Goal: Task Accomplishment & Management: Manage account settings

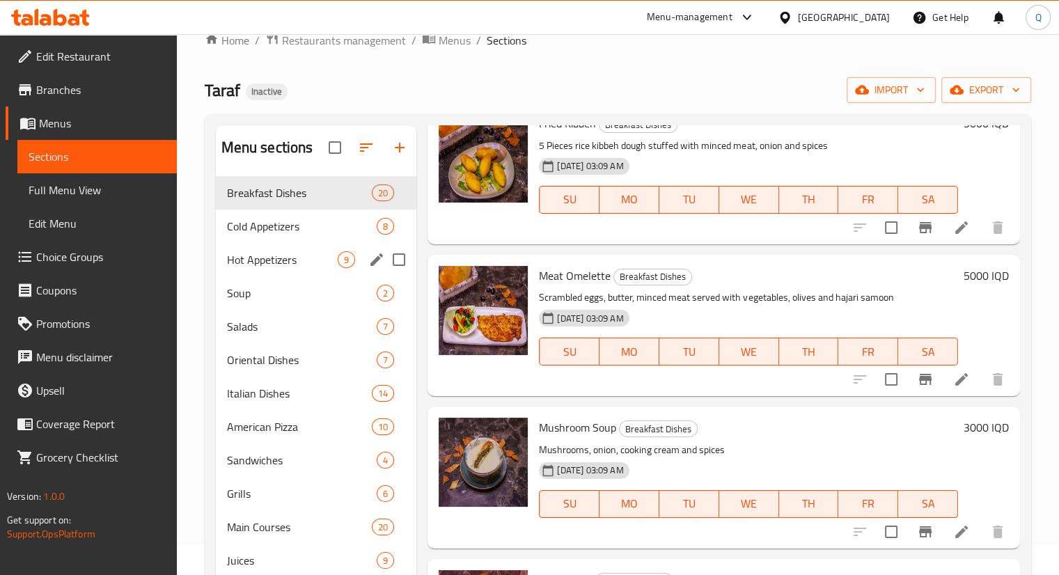
scroll to position [28, 0]
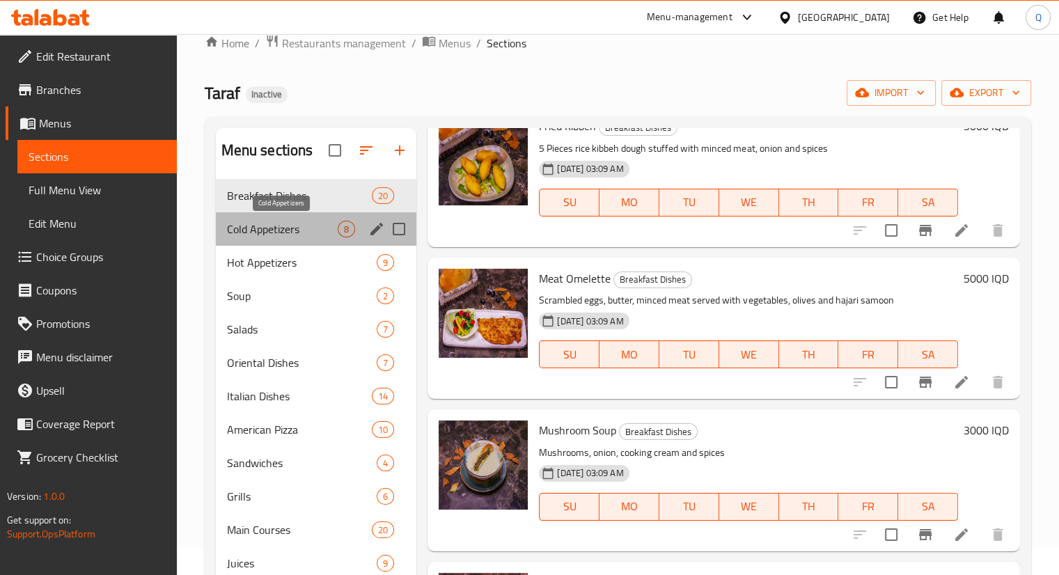
click at [256, 224] on span "Cold Appetizers" at bounding box center [282, 229] width 111 height 17
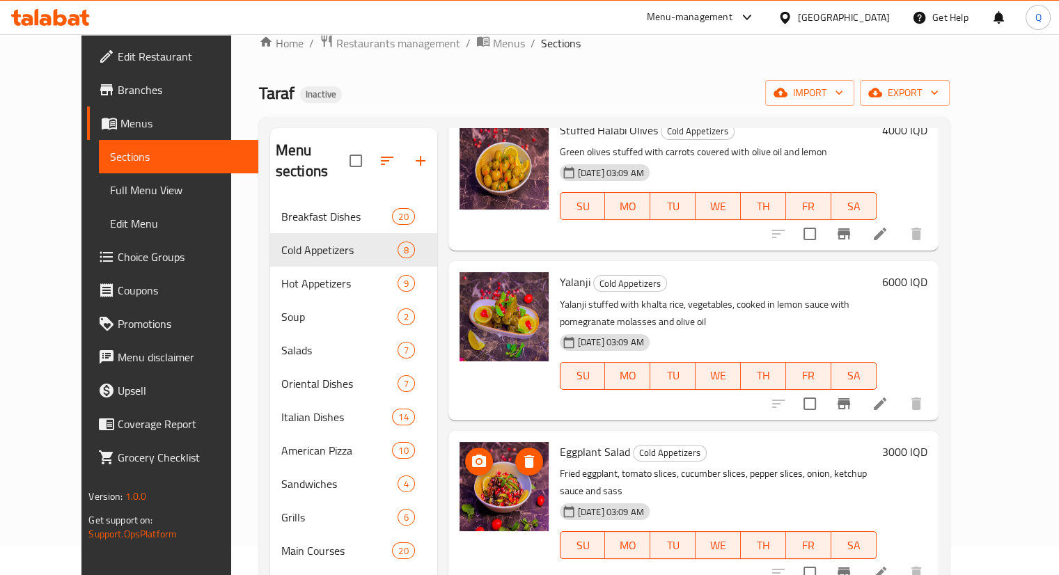
scroll to position [195, 0]
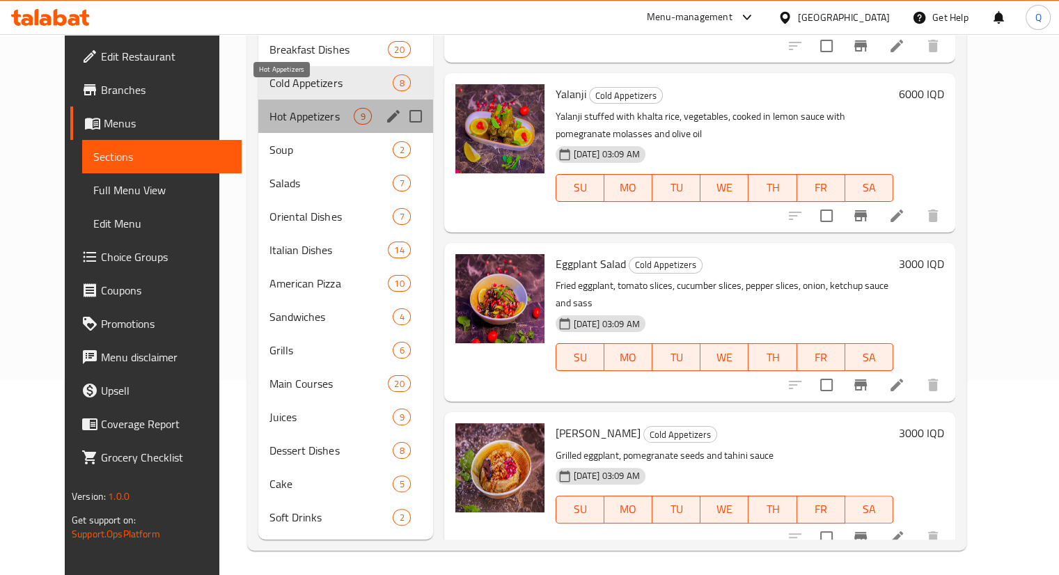
click at [269, 108] on span "Hot Appetizers" at bounding box center [311, 116] width 84 height 17
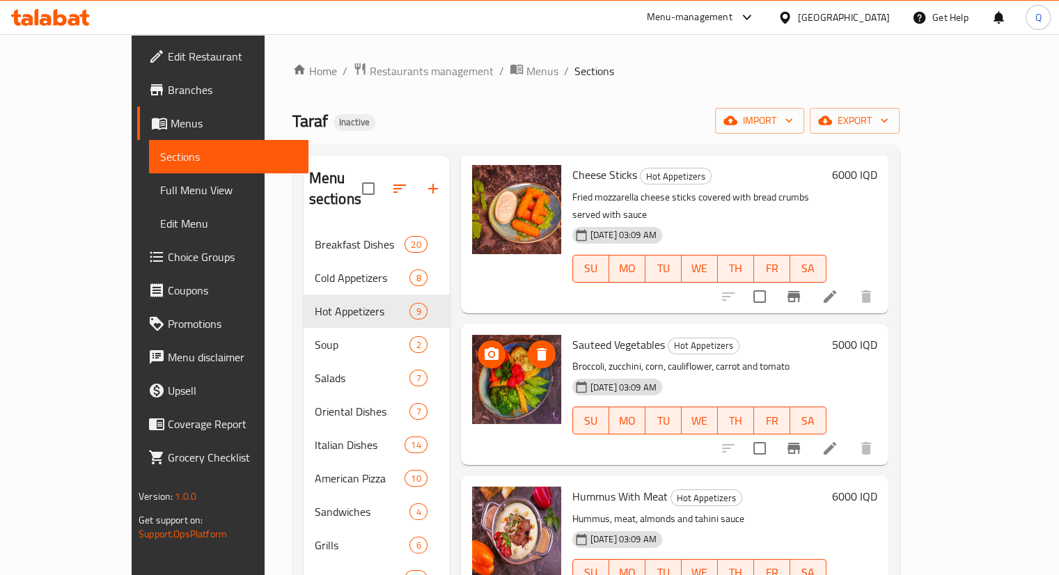
scroll to position [195, 0]
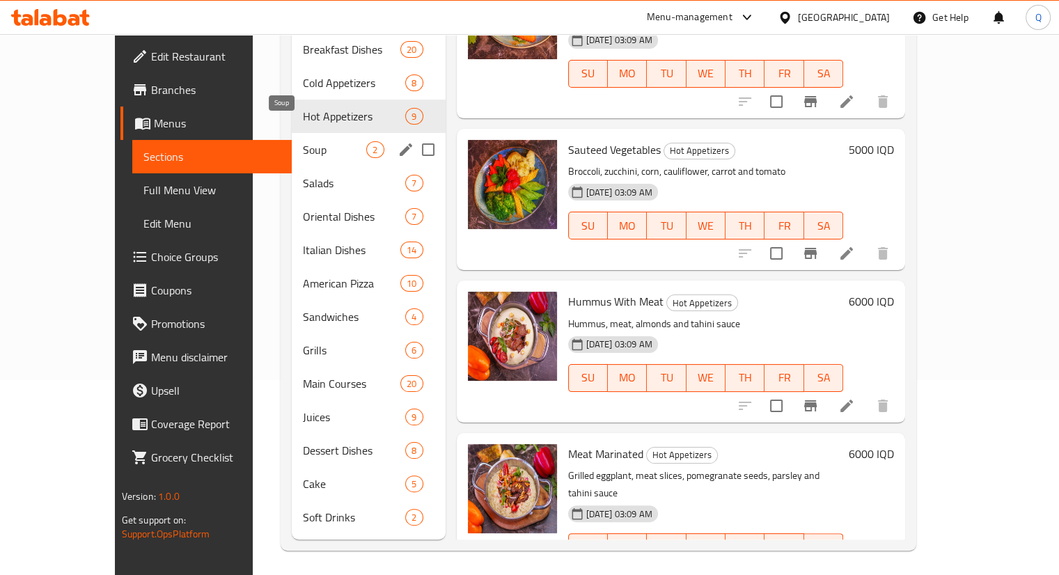
click at [312, 141] on span "Soup" at bounding box center [334, 149] width 63 height 17
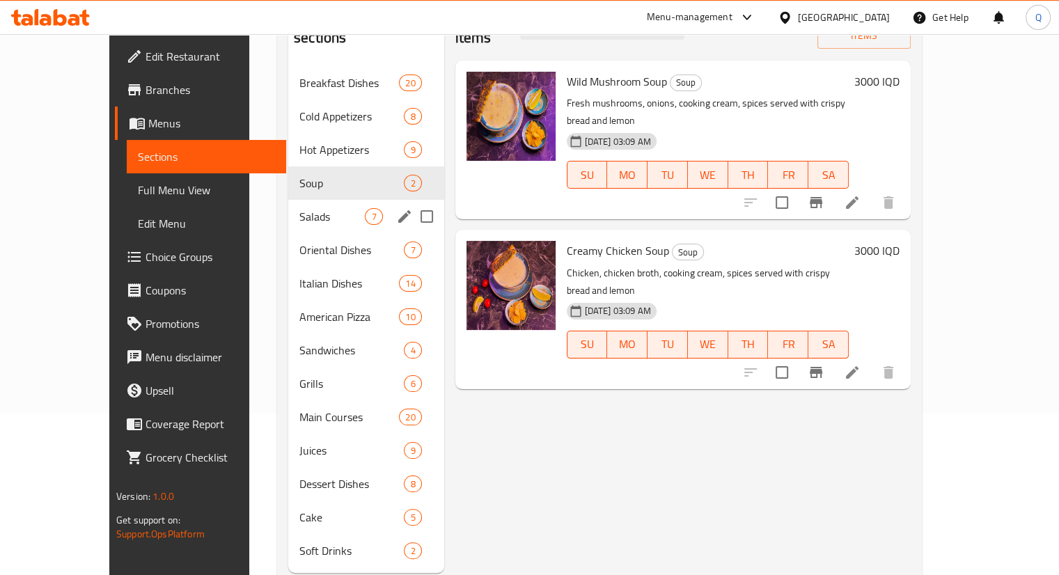
scroll to position [159, 0]
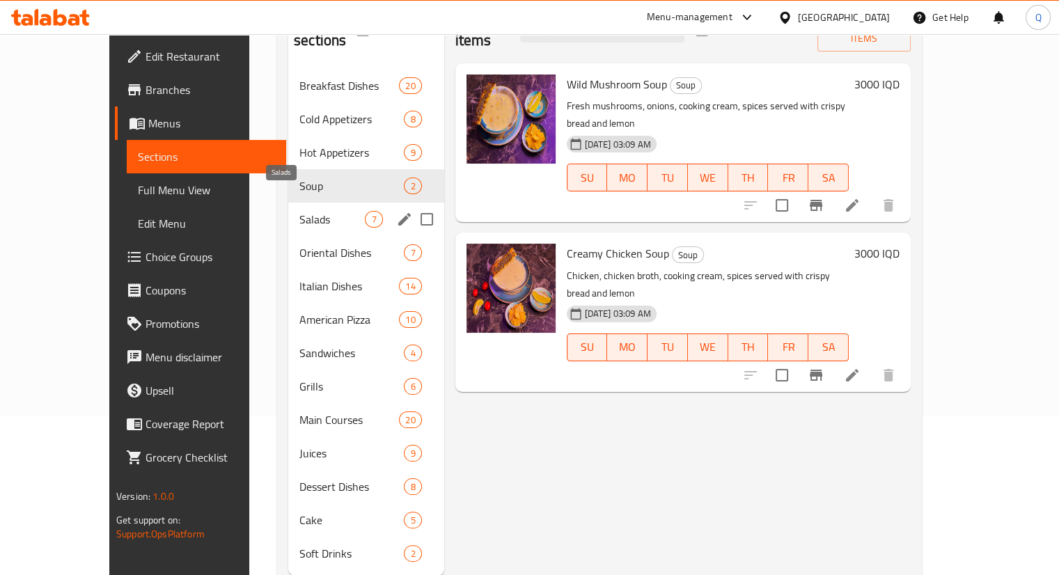
click at [299, 211] on span "Salads" at bounding box center [331, 219] width 65 height 17
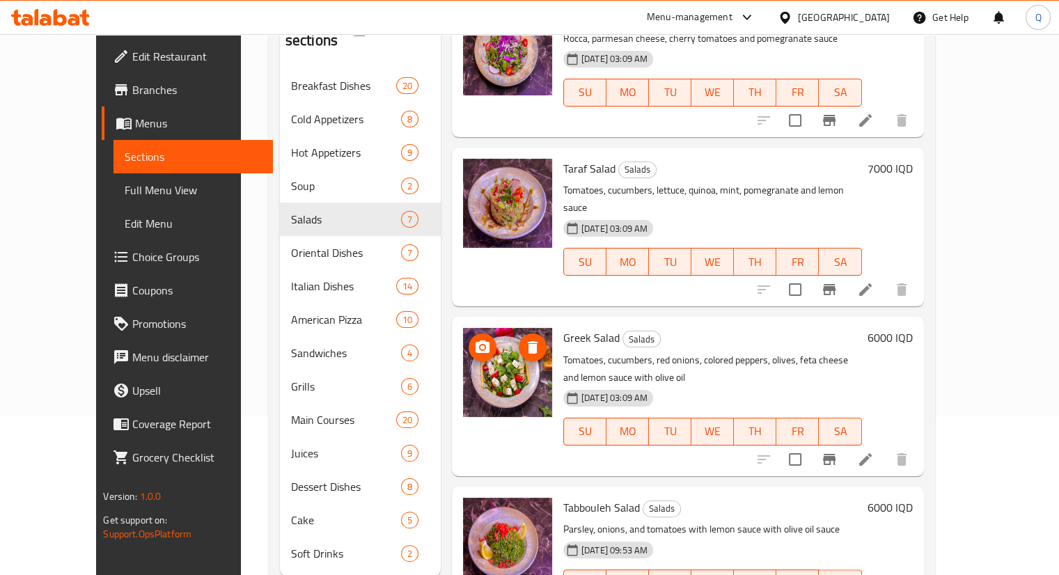
scroll to position [195, 0]
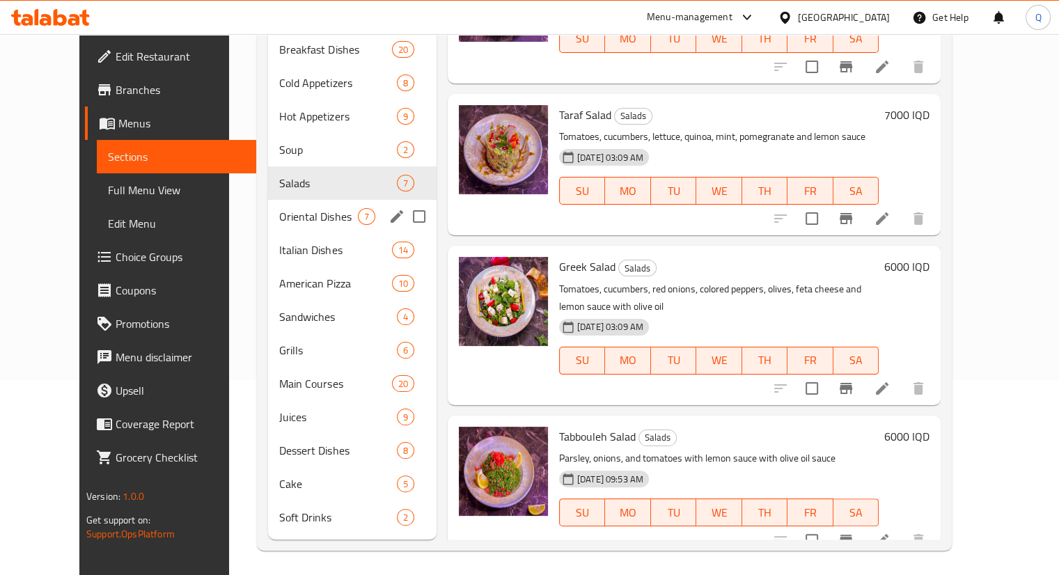
click at [278, 211] on div "Oriental Dishes 7" at bounding box center [352, 216] width 168 height 33
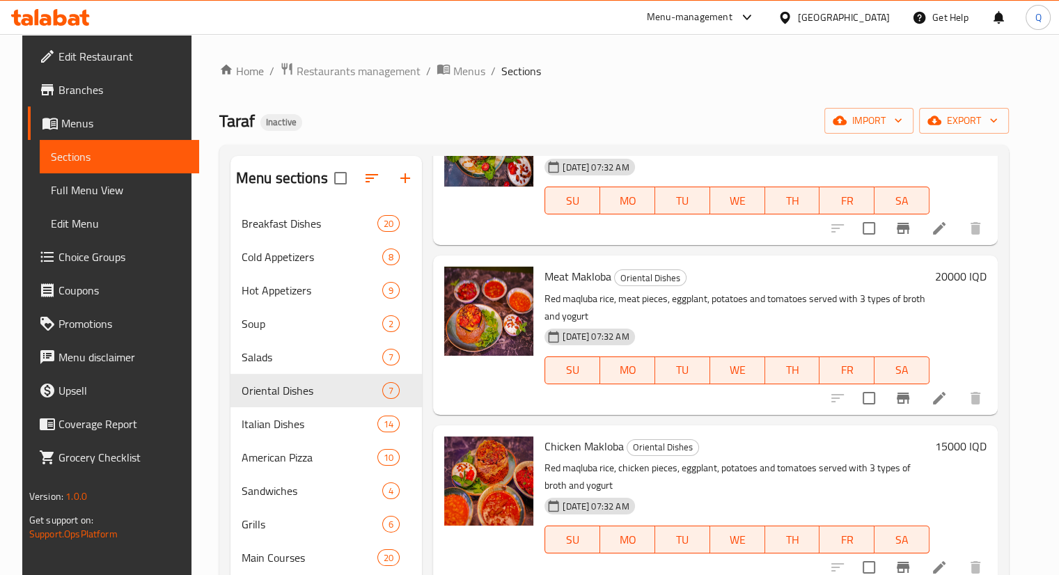
scroll to position [576, 0]
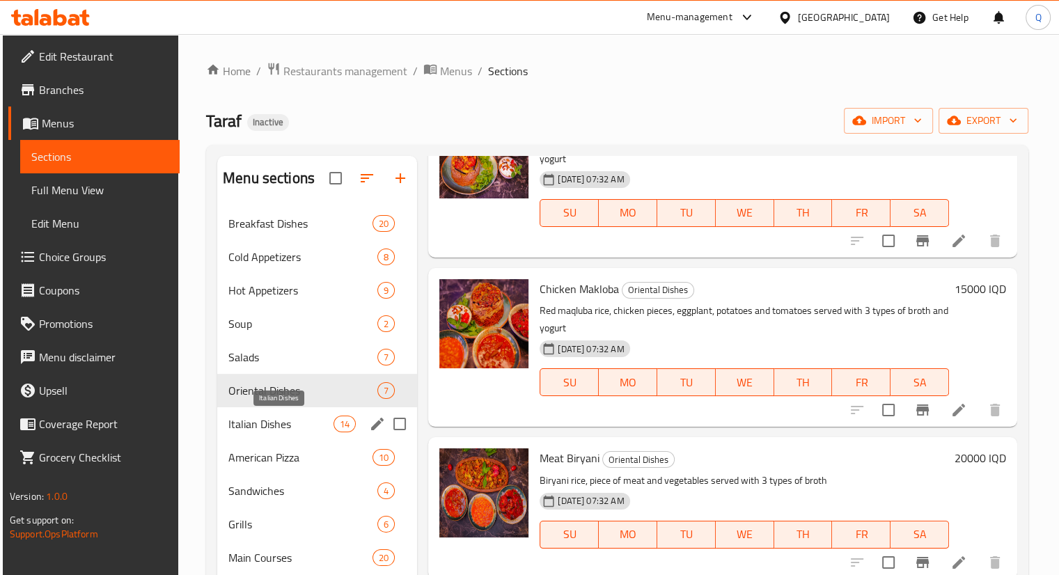
click at [300, 427] on span "Italian Dishes" at bounding box center [280, 424] width 105 height 17
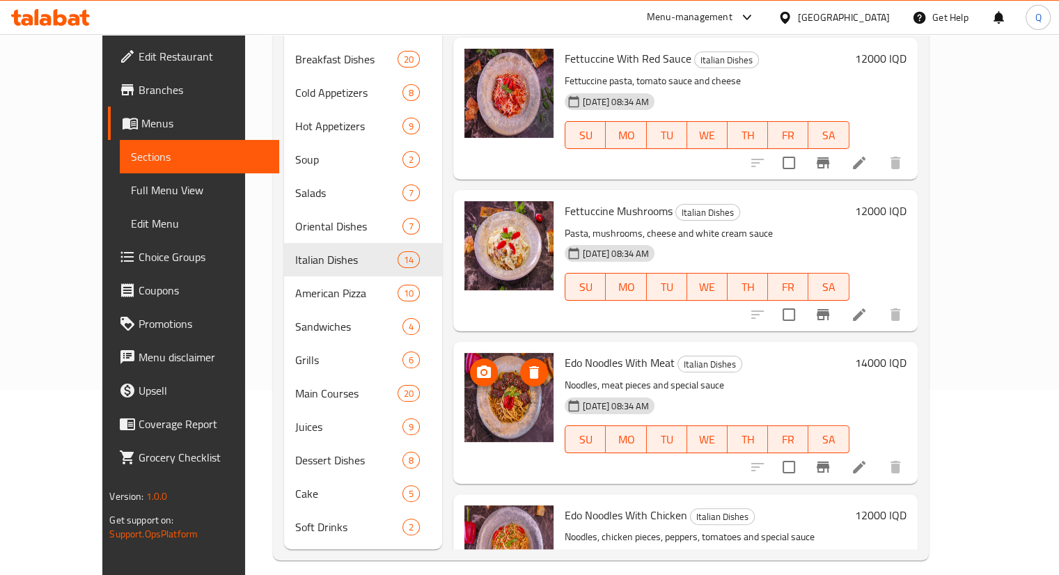
scroll to position [195, 0]
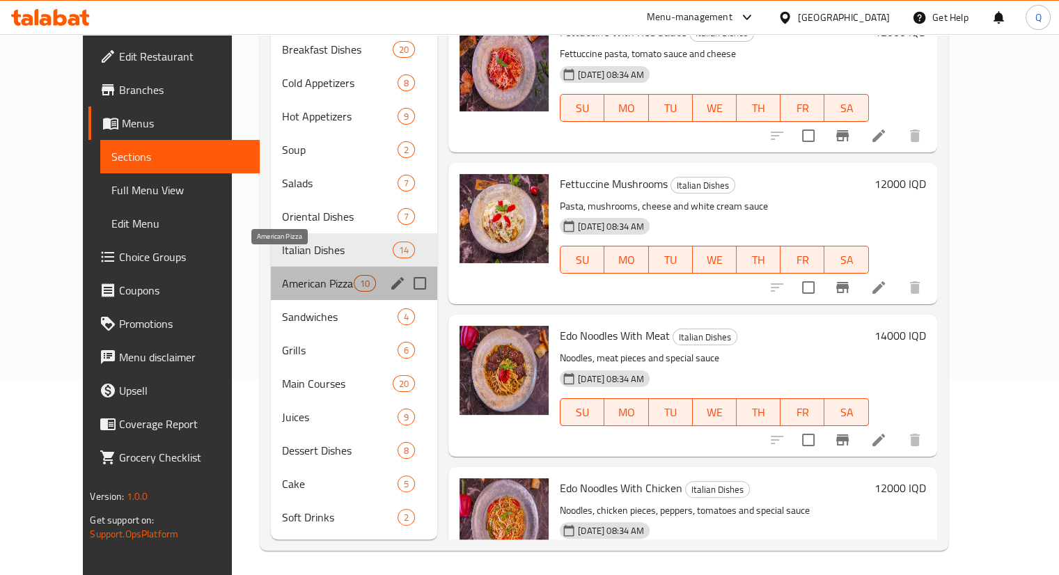
click at [303, 275] on span "American Pizza" at bounding box center [318, 283] width 72 height 17
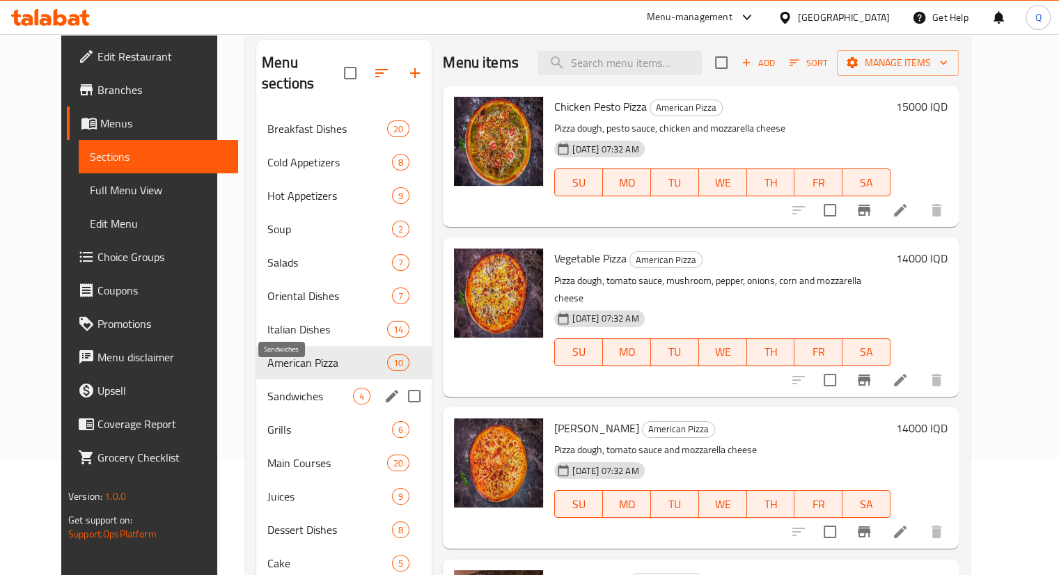
scroll to position [145, 0]
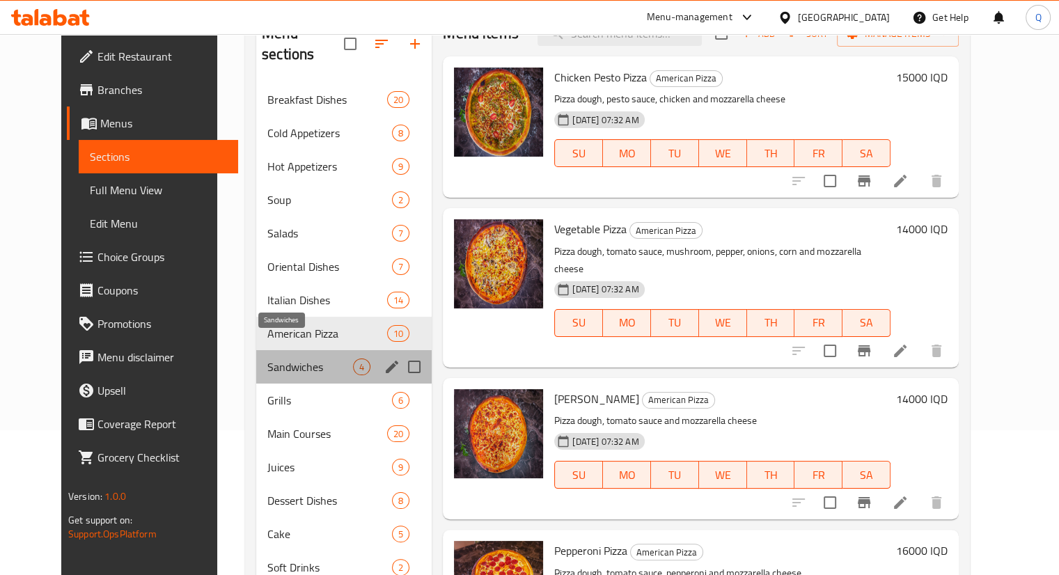
click at [267, 359] on span "Sandwiches" at bounding box center [310, 367] width 86 height 17
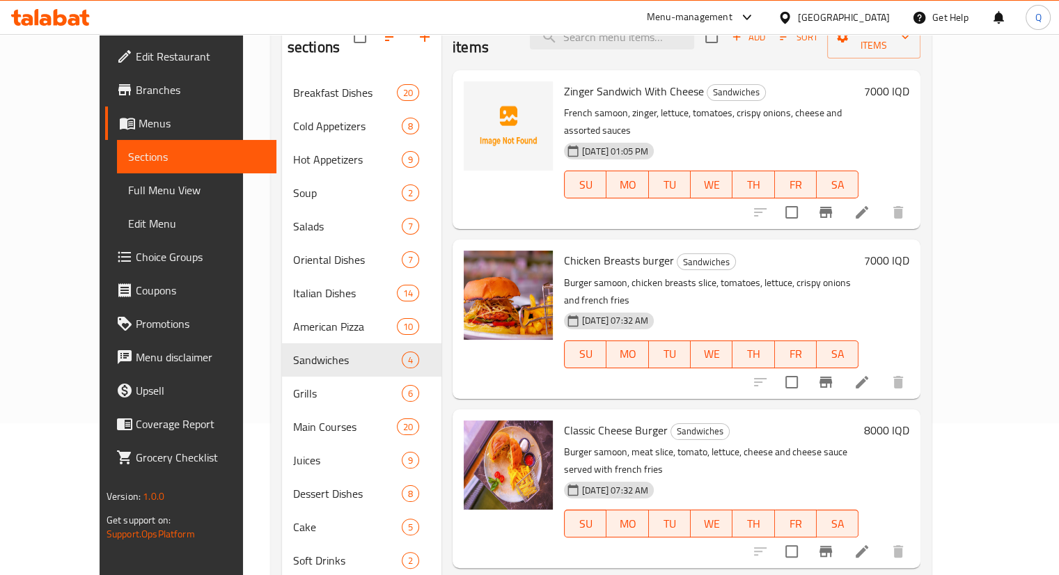
scroll to position [195, 0]
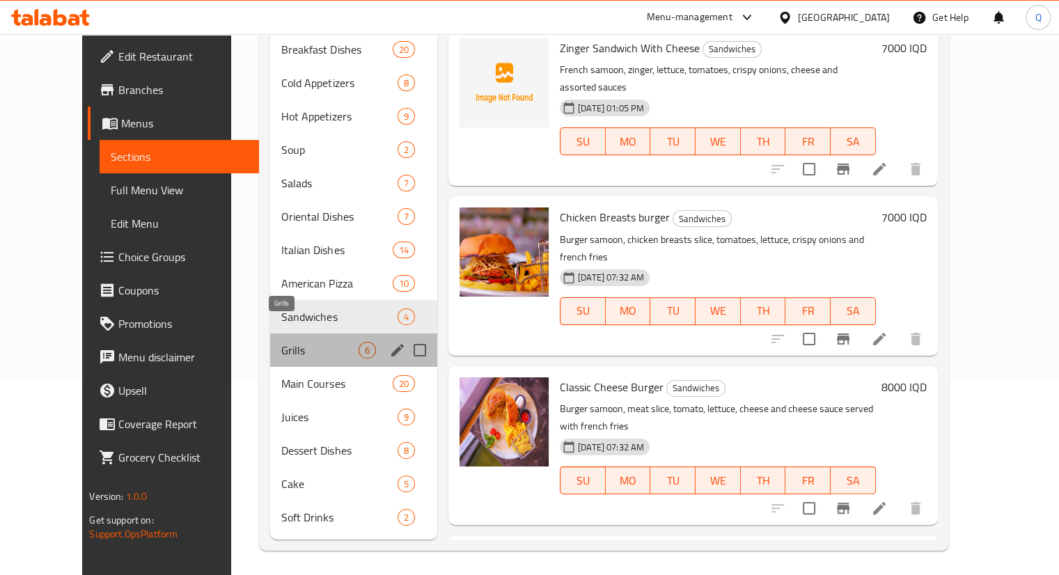
click at [290, 342] on span "Grills" at bounding box center [319, 350] width 77 height 17
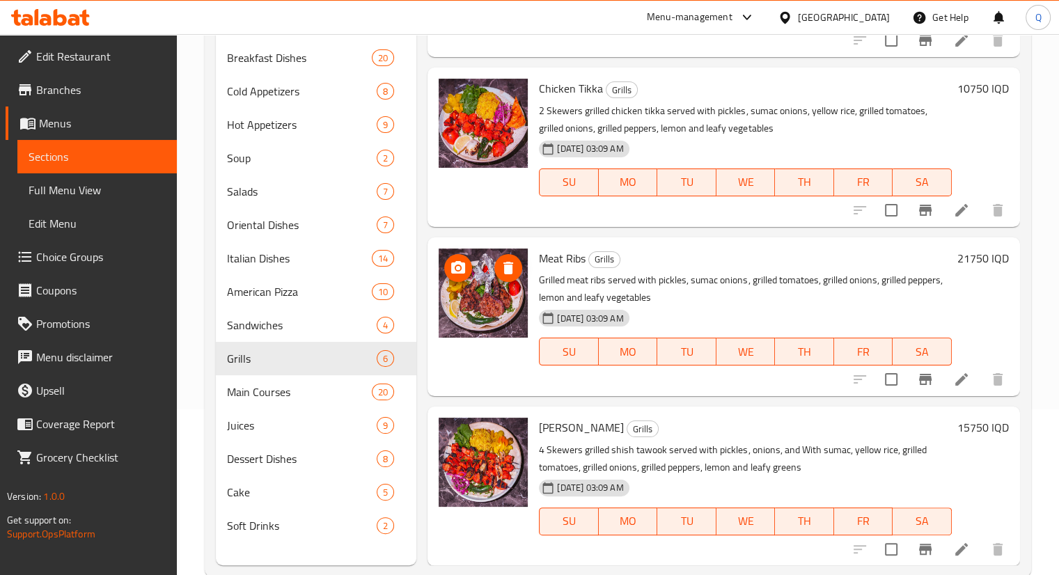
scroll to position [195, 0]
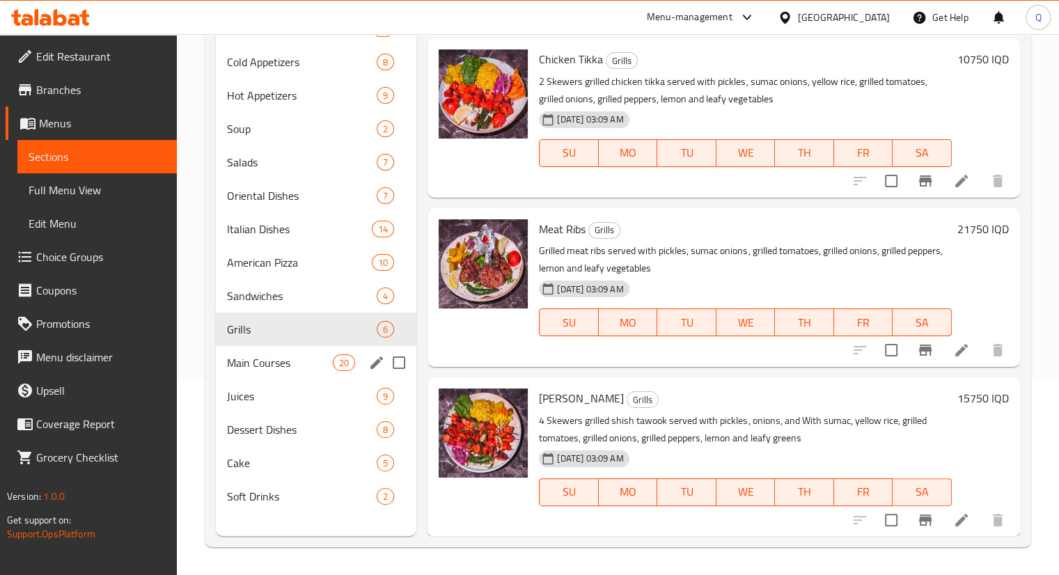
click at [281, 350] on div "Main Courses 20" at bounding box center [316, 362] width 201 height 33
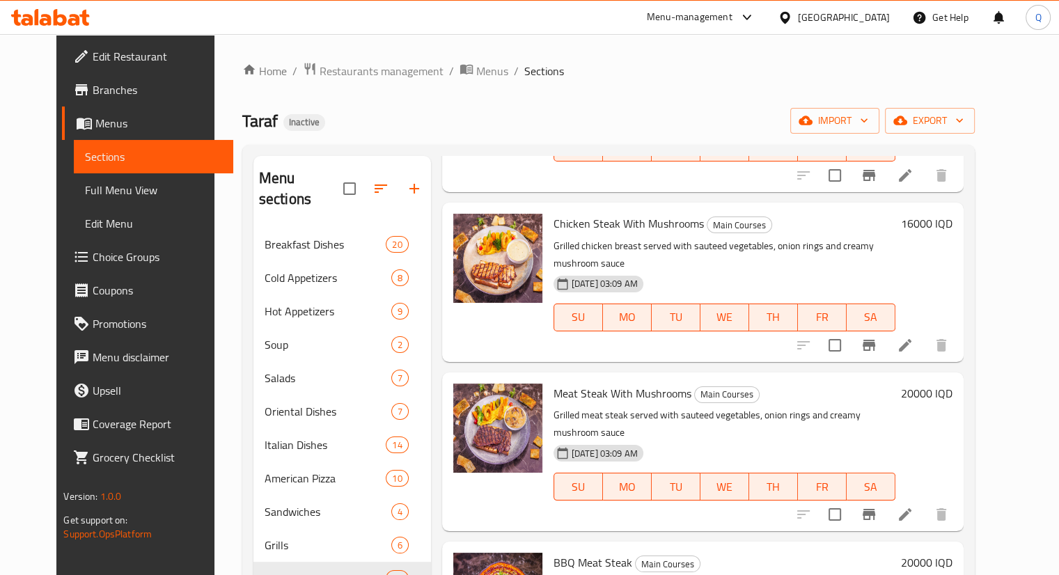
scroll to position [195, 0]
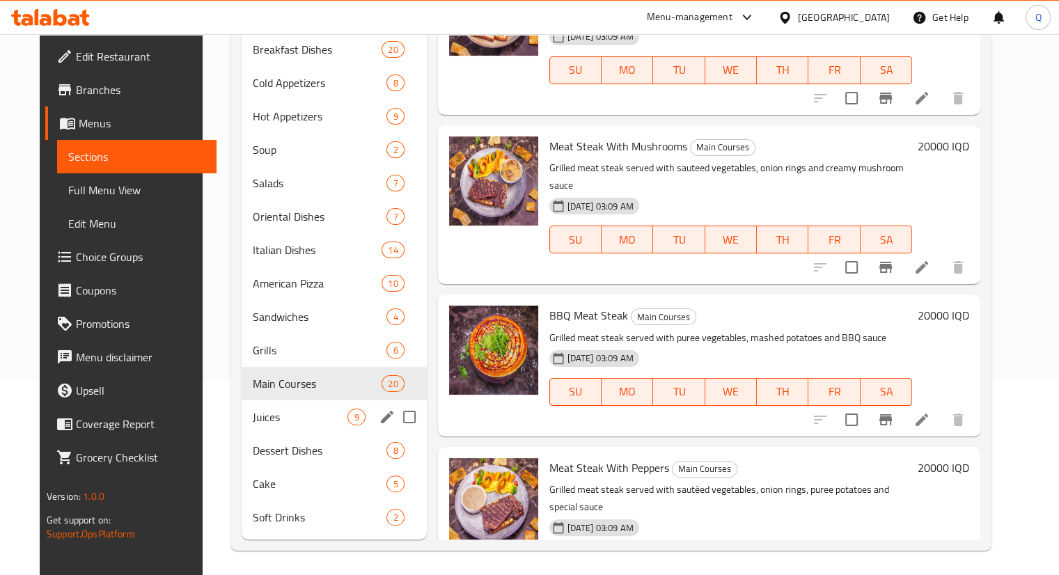
click at [298, 400] on div "Juices 9" at bounding box center [334, 416] width 185 height 33
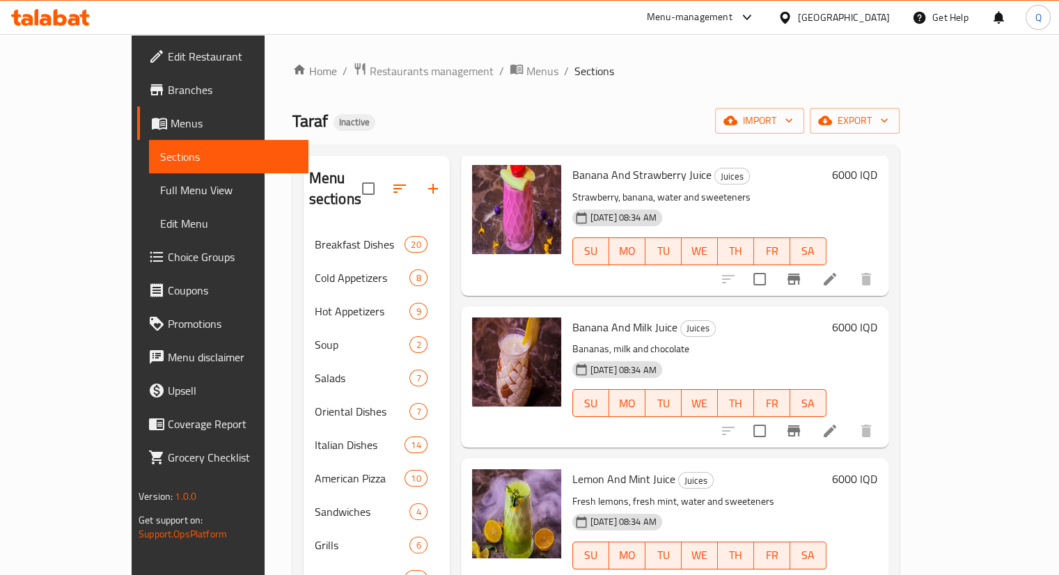
scroll to position [195, 0]
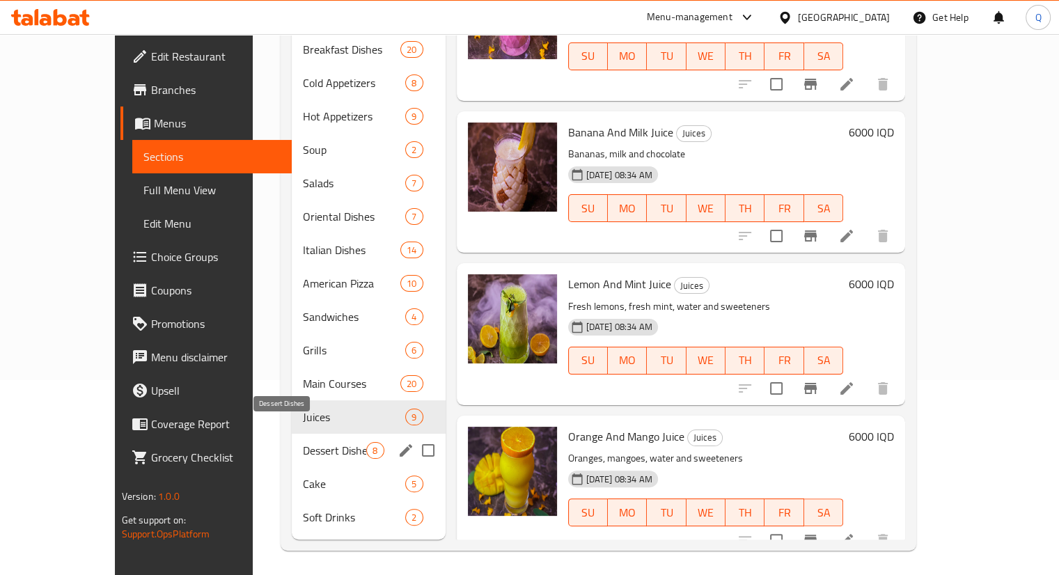
click at [315, 442] on span "Dessert Dishes" at bounding box center [334, 450] width 63 height 17
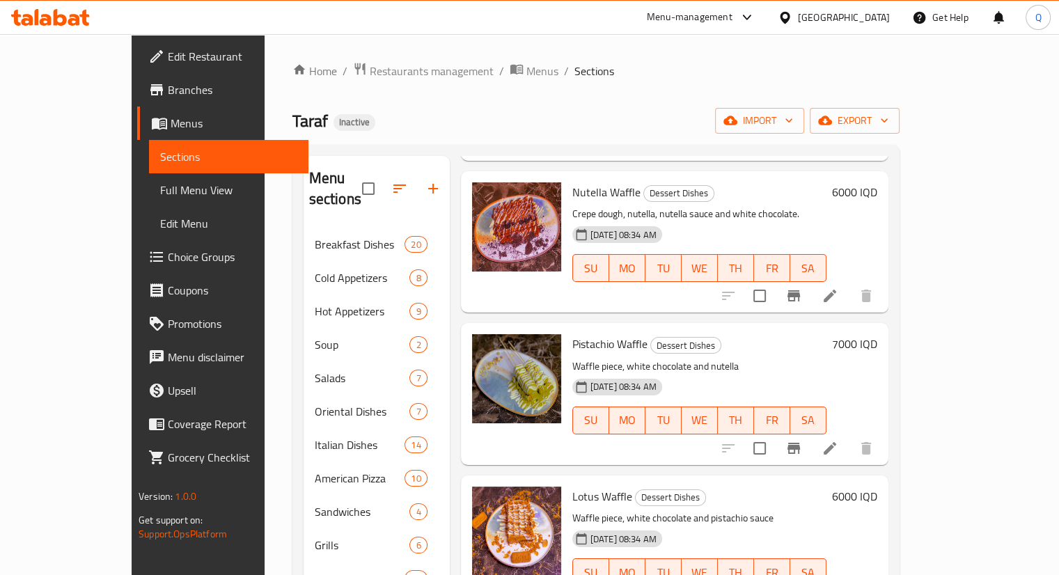
scroll to position [195, 0]
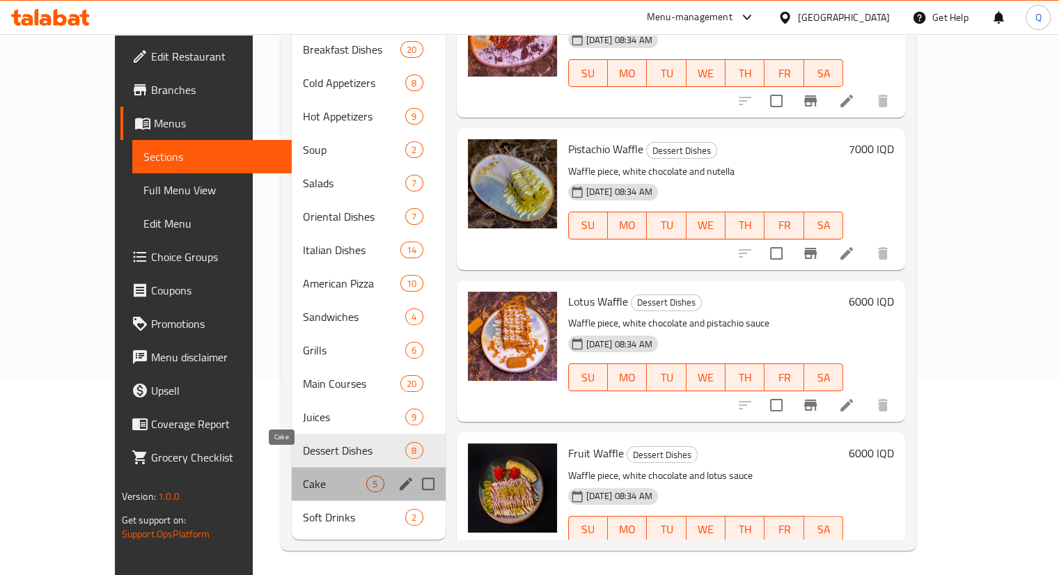
click at [303, 476] on span "Cake" at bounding box center [334, 484] width 63 height 17
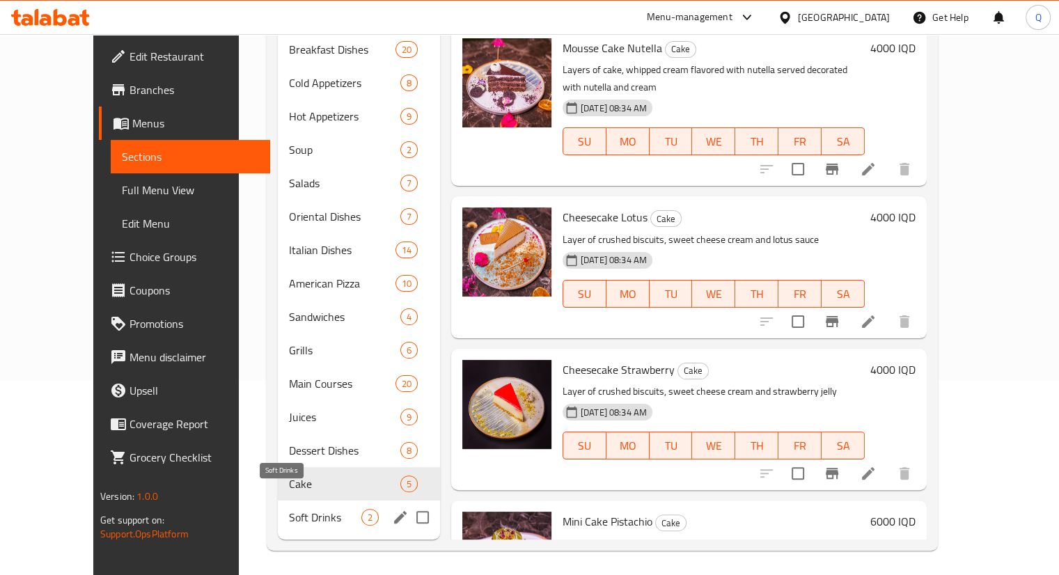
click at [289, 509] on span "Soft Drinks" at bounding box center [325, 517] width 72 height 17
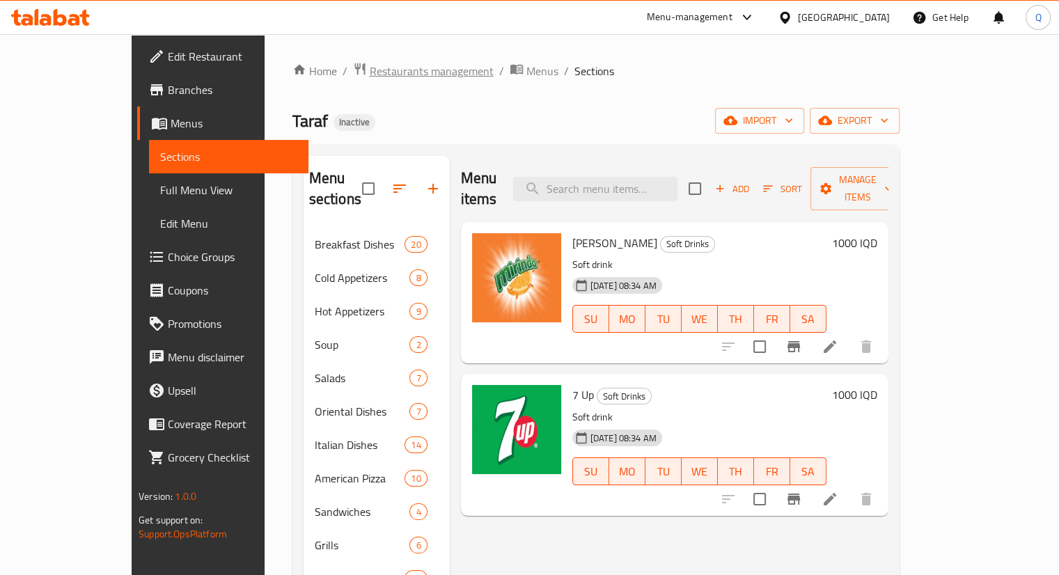
click at [370, 68] on span "Restaurants management" at bounding box center [432, 71] width 124 height 17
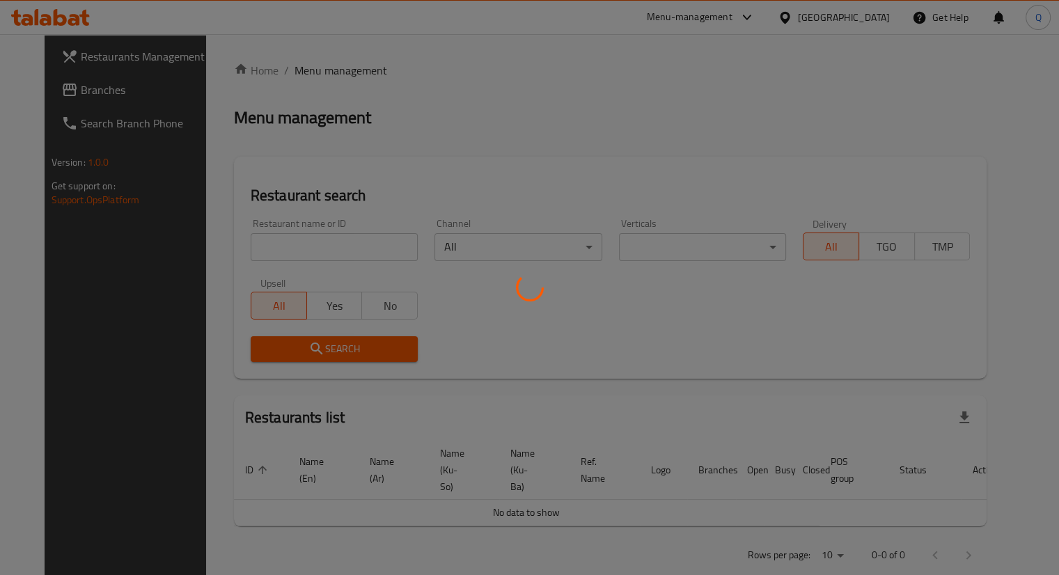
click at [74, 90] on div at bounding box center [529, 287] width 1059 height 575
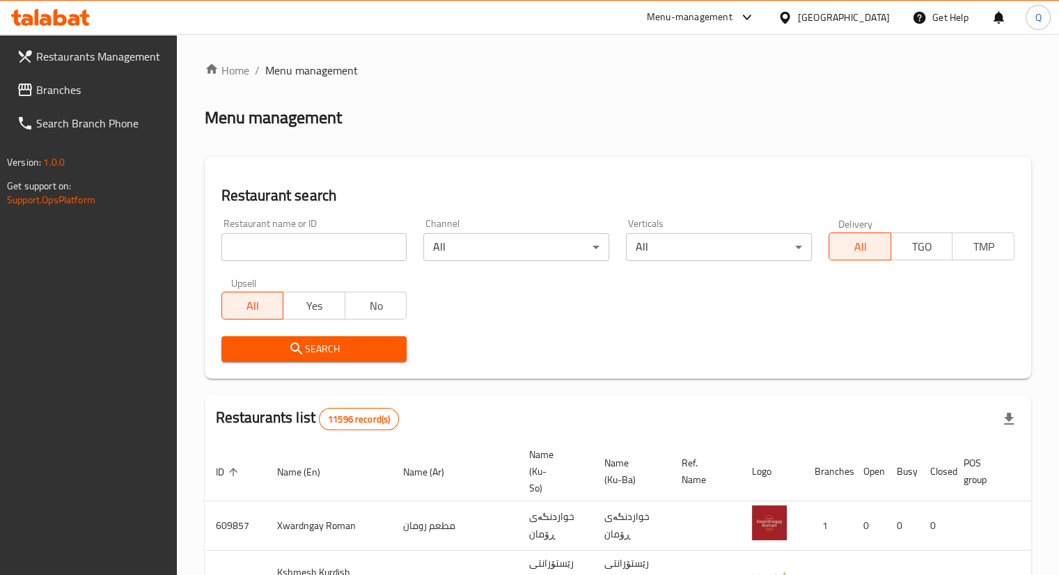
click at [74, 84] on span "Branches" at bounding box center [101, 89] width 130 height 17
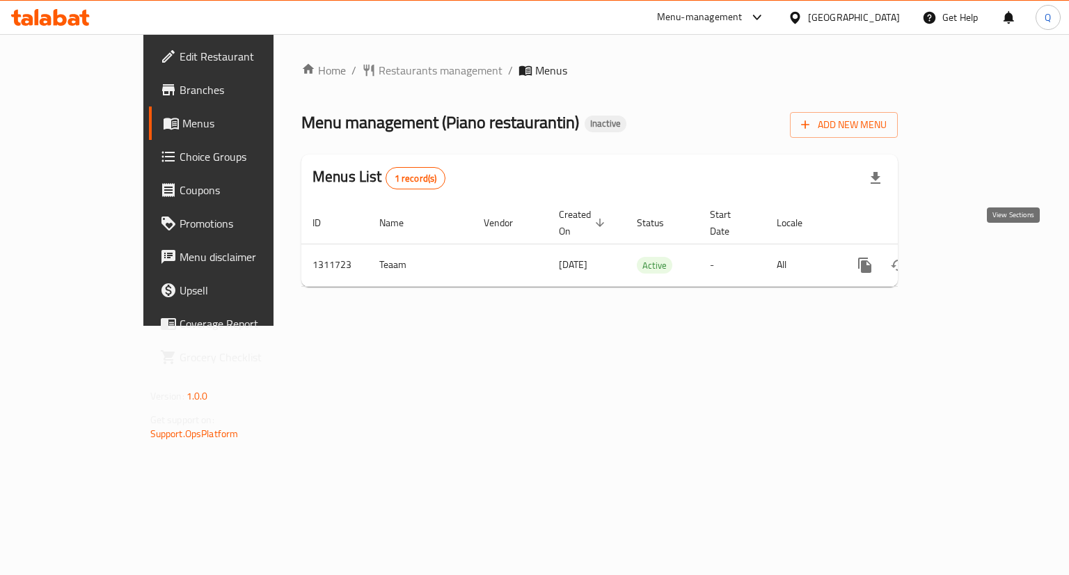
click at [974, 257] on icon "enhanced table" at bounding box center [965, 265] width 17 height 17
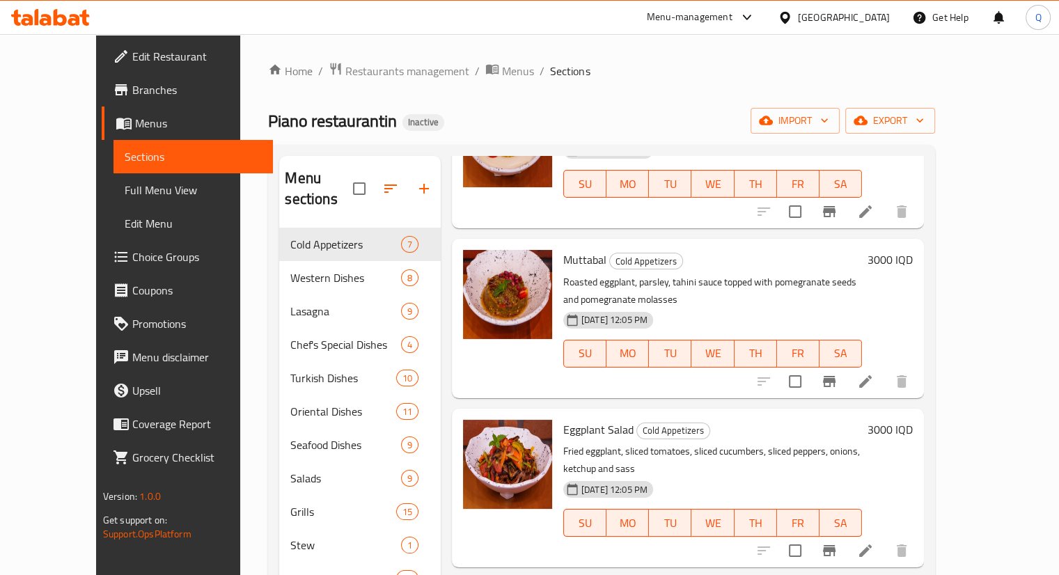
scroll to position [542, 0]
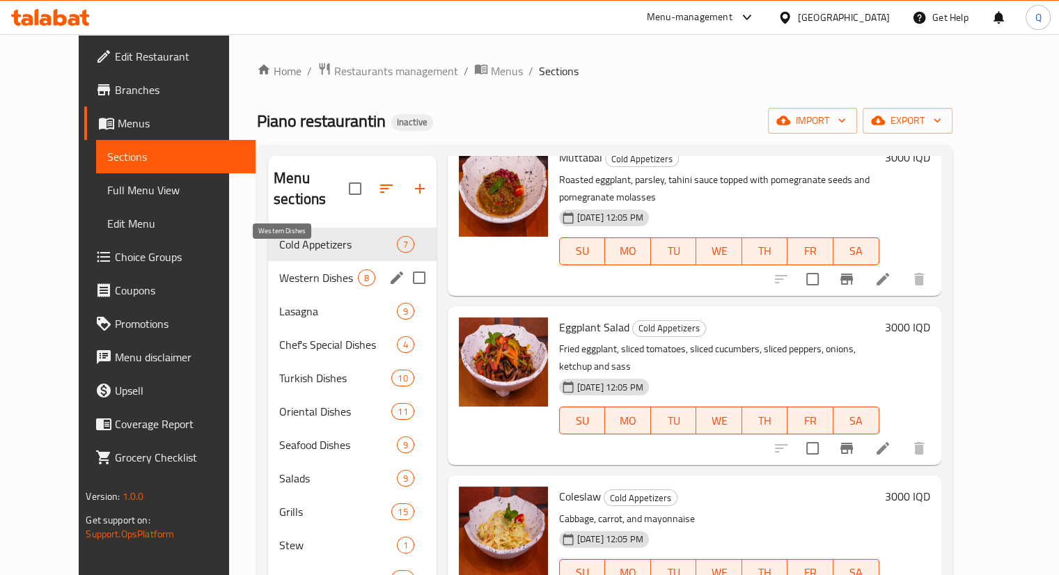
click at [279, 269] on span "Western Dishes" at bounding box center [318, 277] width 78 height 17
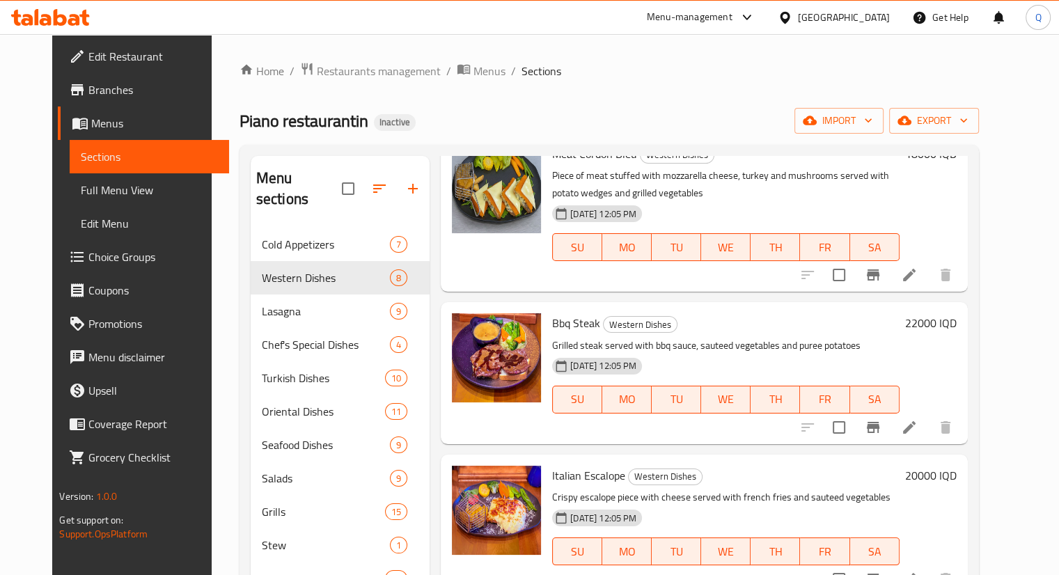
scroll to position [195, 0]
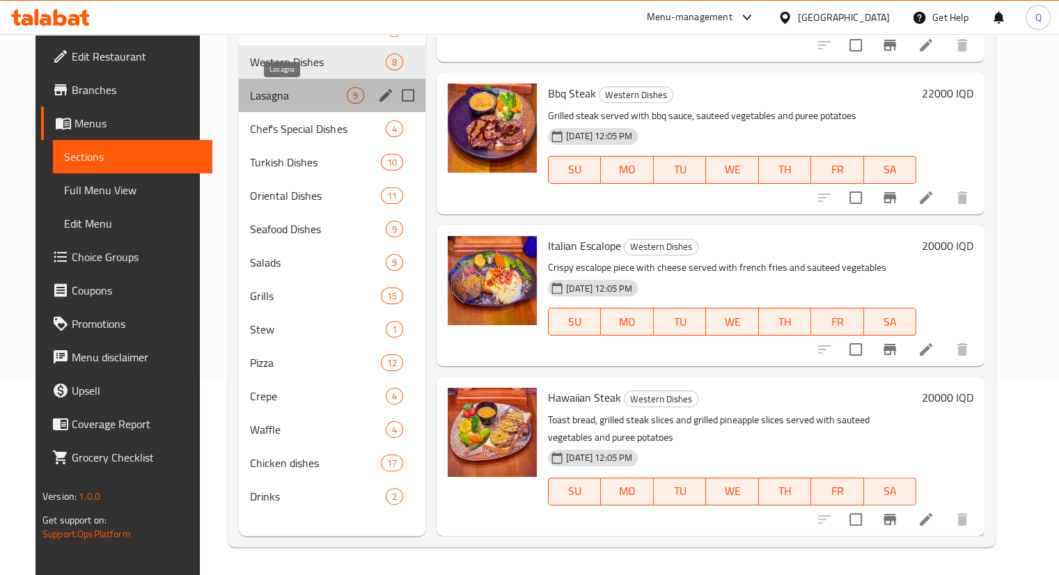
click at [295, 100] on span "Lasagna" at bounding box center [298, 95] width 97 height 17
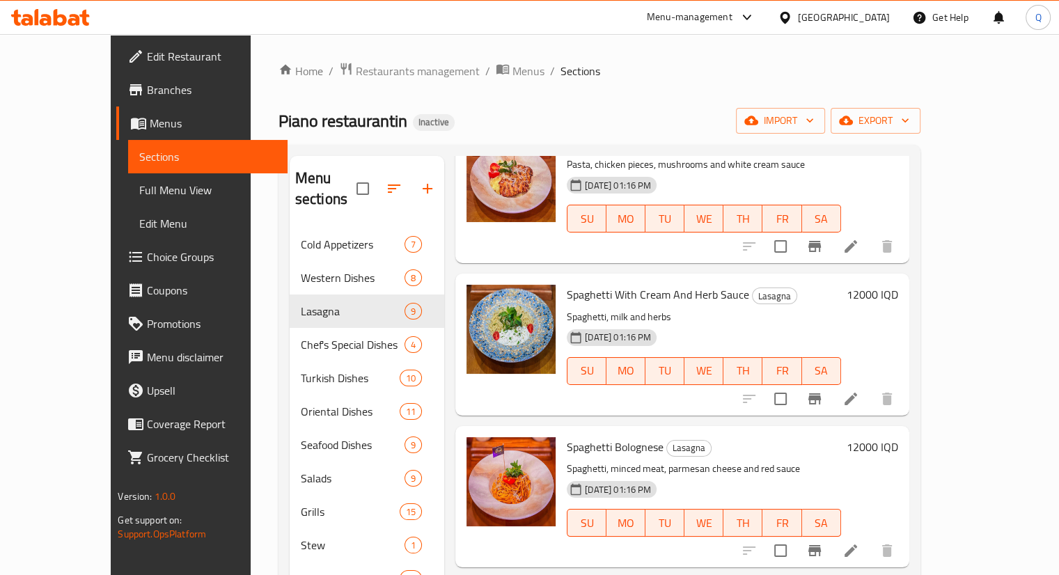
scroll to position [829, 0]
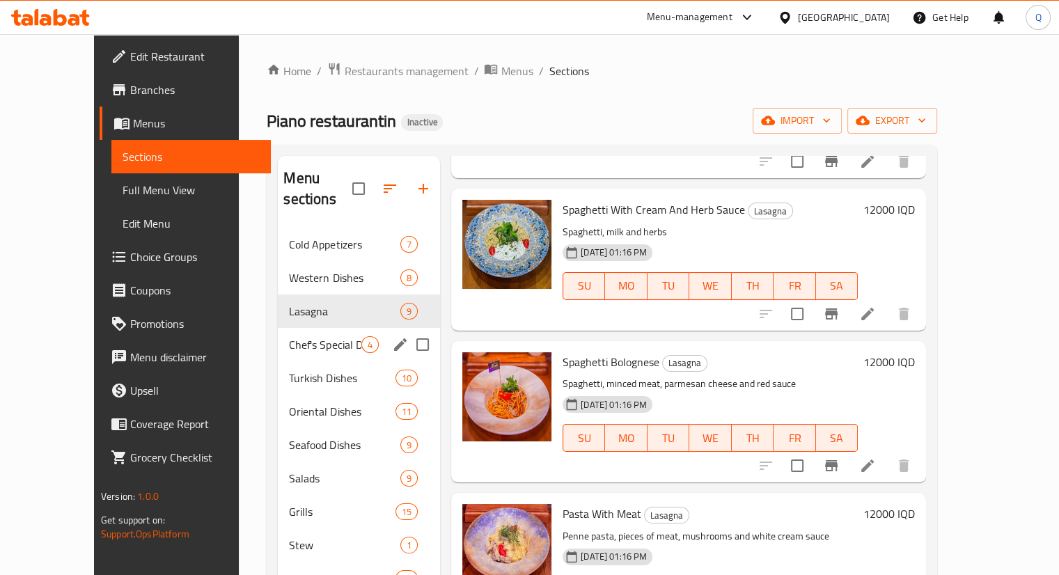
click at [297, 328] on div "Chef's Special Dishes 4" at bounding box center [359, 344] width 162 height 33
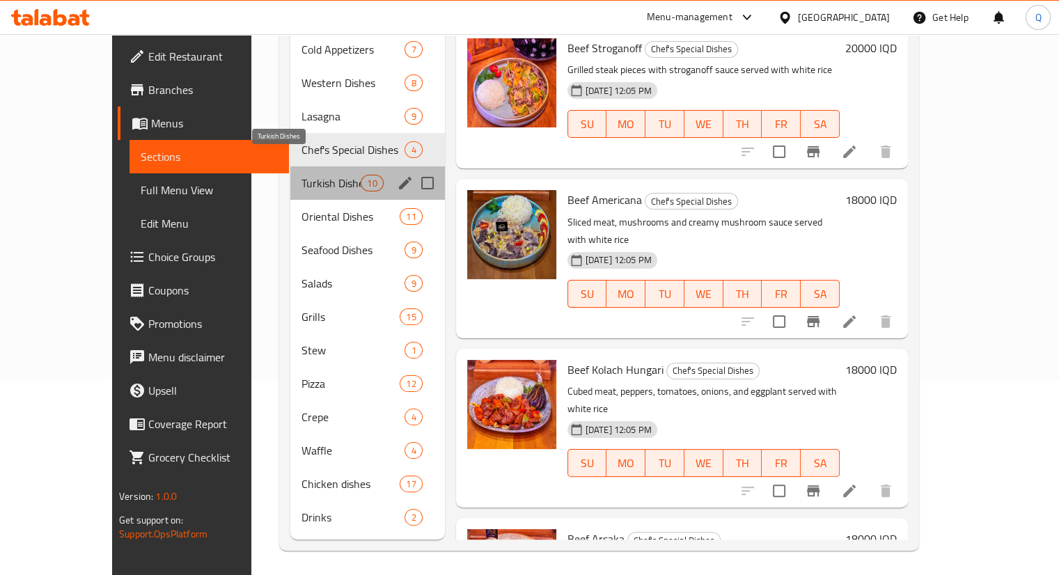
click at [301, 175] on span "Turkish Dishes" at bounding box center [330, 183] width 59 height 17
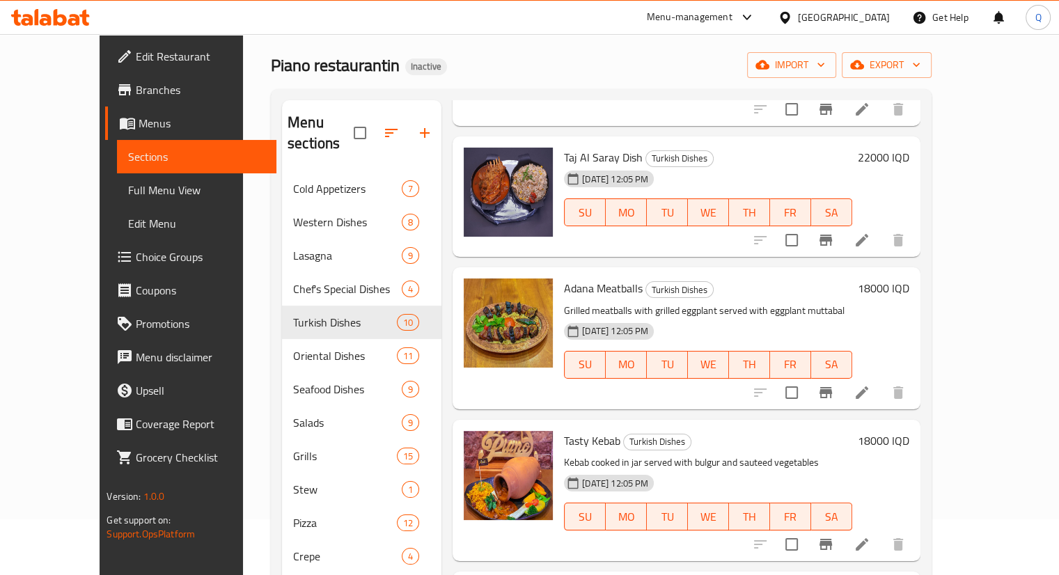
scroll to position [195, 0]
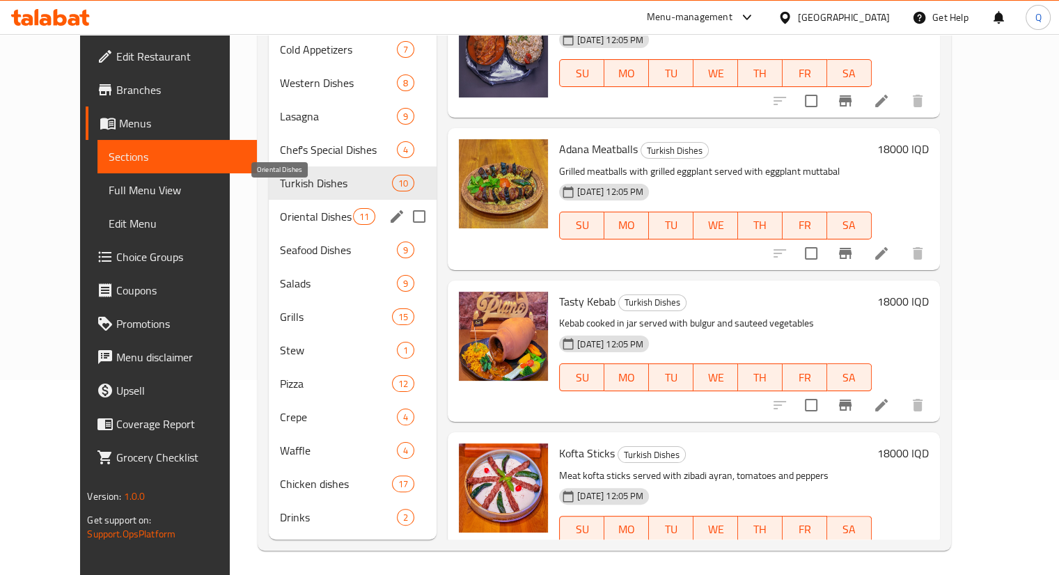
click at [290, 208] on span "Oriental Dishes" at bounding box center [316, 216] width 73 height 17
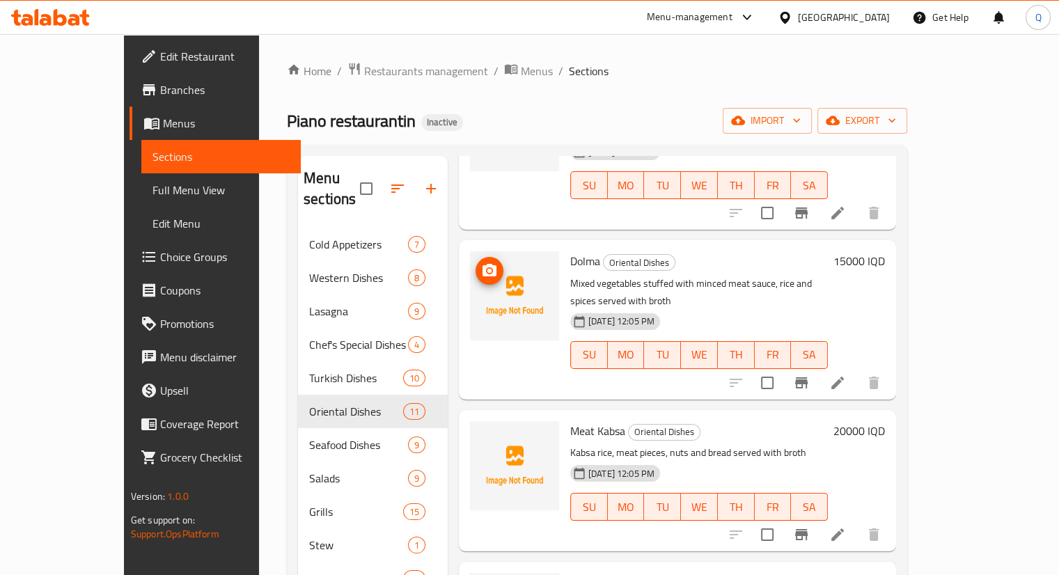
scroll to position [195, 0]
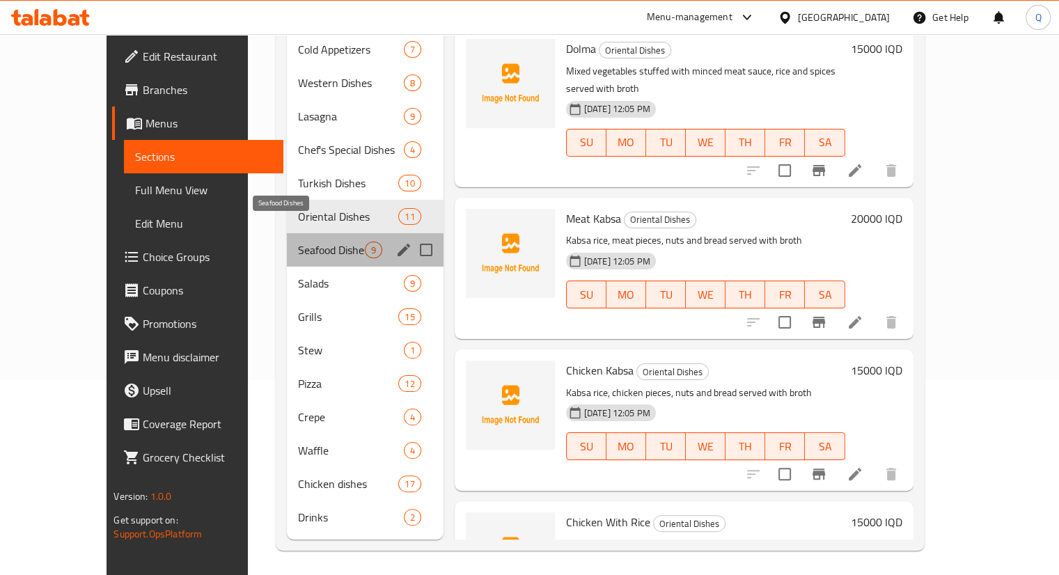
click at [298, 242] on span "Seafood Dishes" at bounding box center [331, 250] width 67 height 17
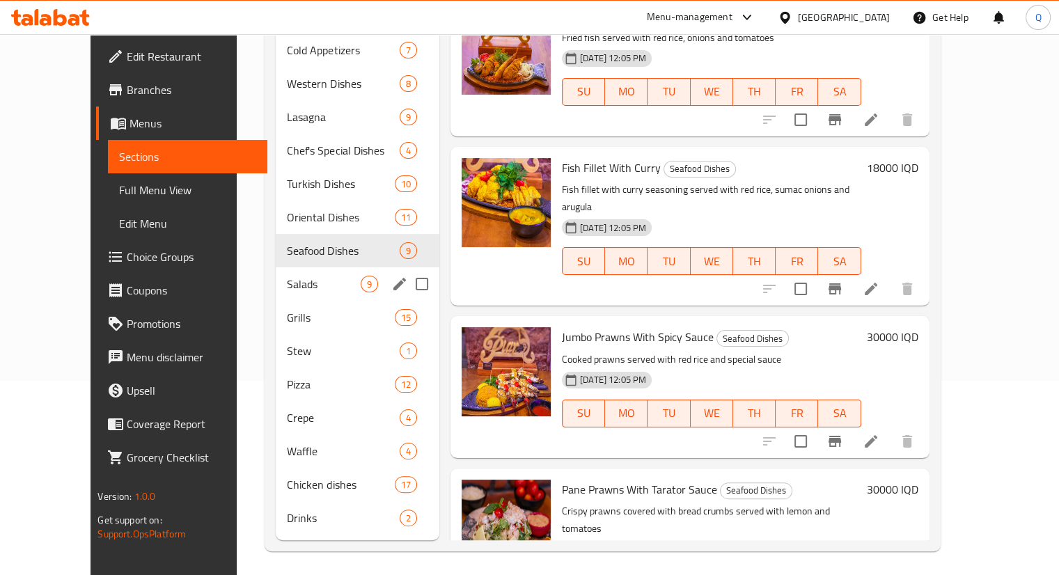
click at [283, 267] on div "Salads 9" at bounding box center [358, 283] width 164 height 33
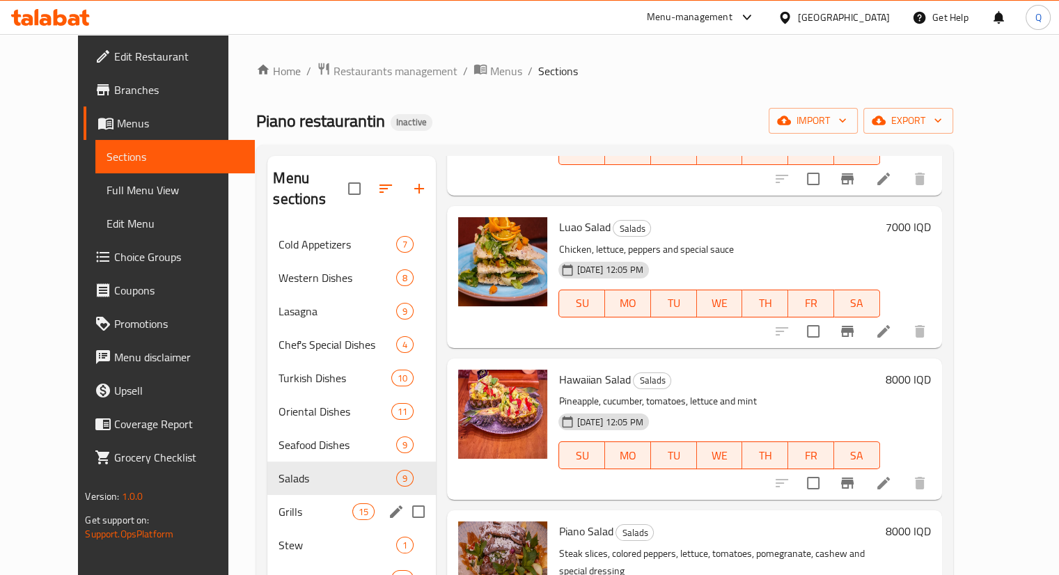
click at [295, 499] on div "Grills 15" at bounding box center [351, 511] width 168 height 33
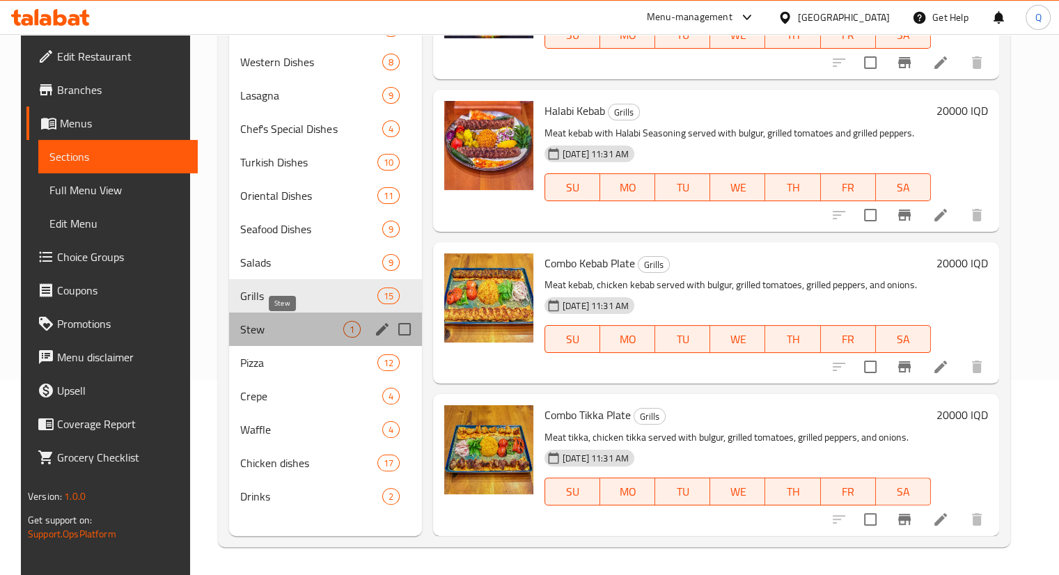
click at [295, 331] on span "Stew" at bounding box center [291, 329] width 102 height 17
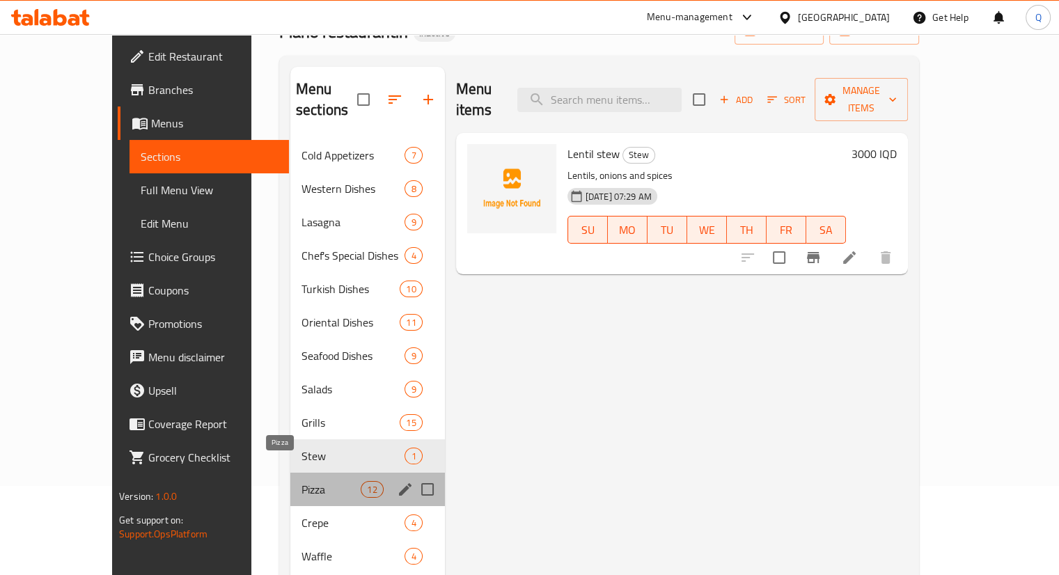
click at [301, 481] on span "Pizza" at bounding box center [330, 489] width 59 height 17
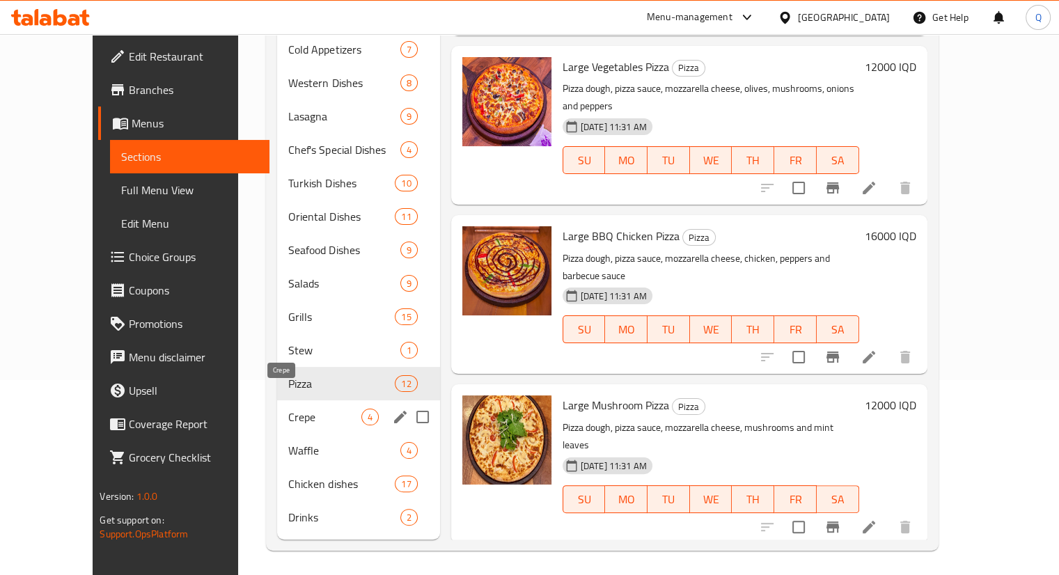
click at [288, 409] on span "Crepe" at bounding box center [324, 417] width 72 height 17
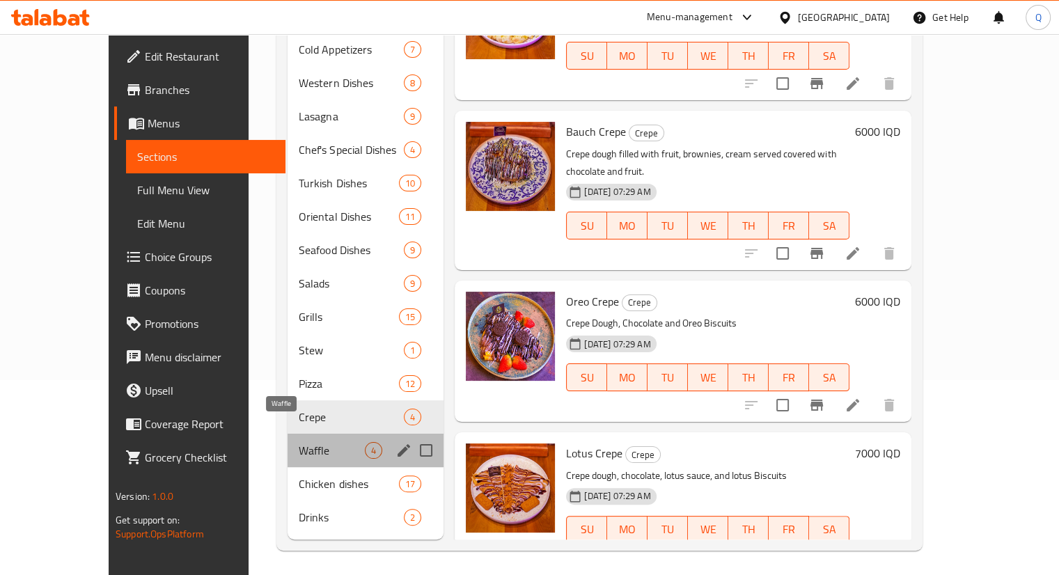
click at [299, 442] on span "Waffle" at bounding box center [332, 450] width 66 height 17
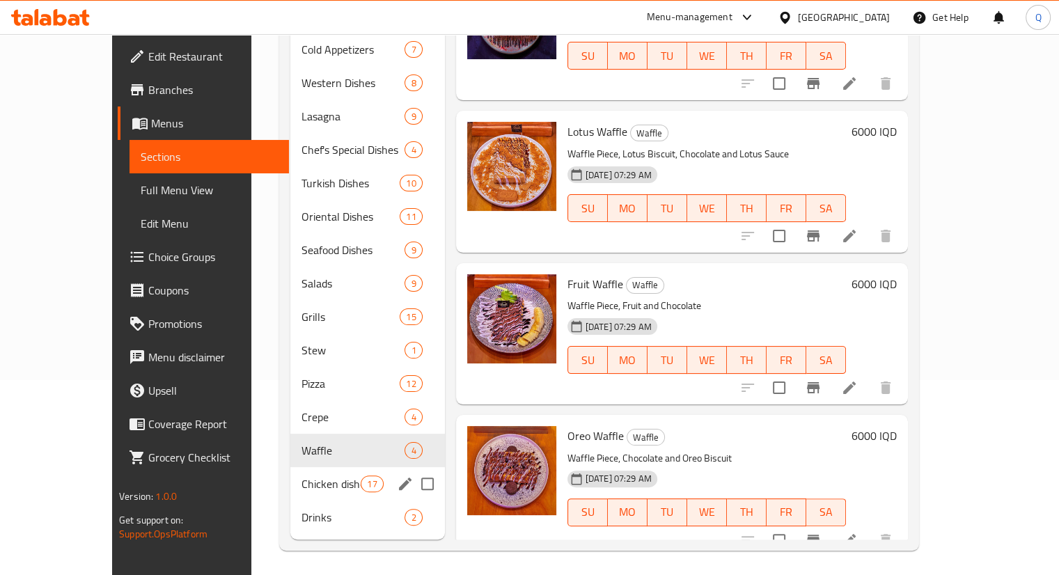
click at [304, 467] on div "Chicken dishes 17" at bounding box center [367, 483] width 155 height 33
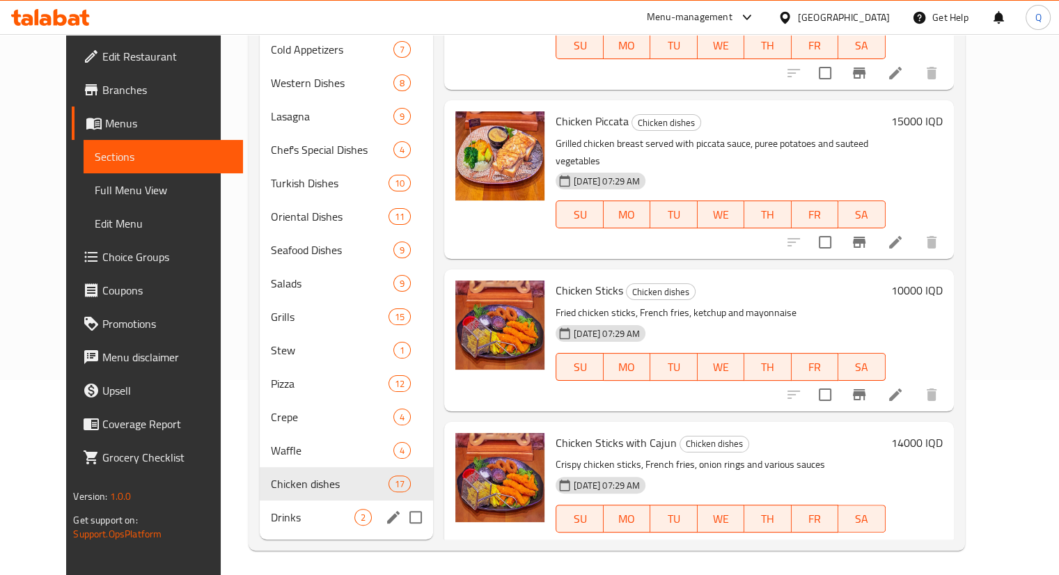
click at [271, 509] on span "Drinks" at bounding box center [313, 517] width 84 height 17
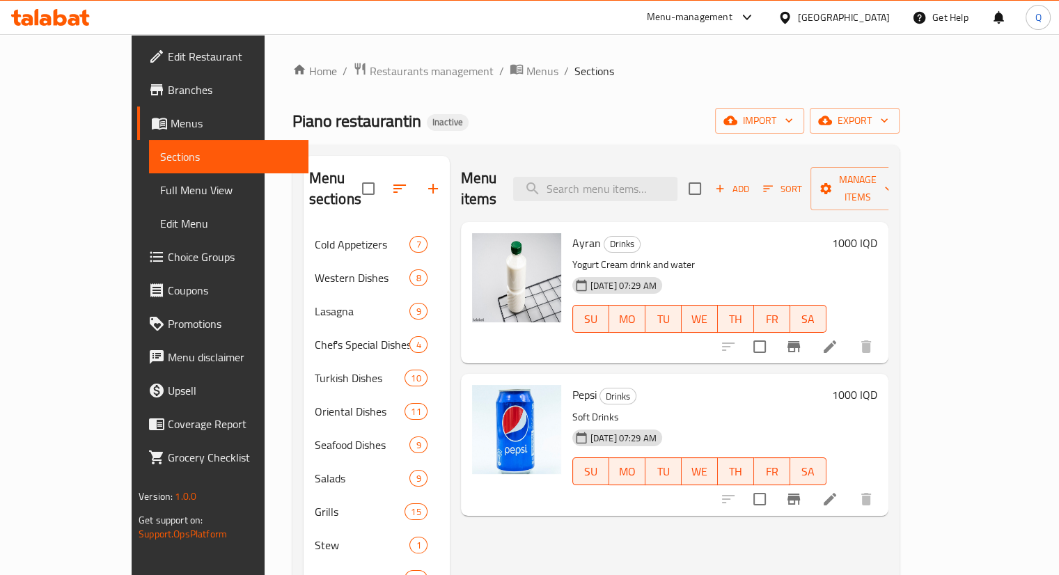
click at [502, 552] on div "Menu items Add Sort Manage items Ayran Drinks Yogurt Cream drink and water 15-0…" at bounding box center [669, 445] width 439 height 579
